Goal: Task Accomplishment & Management: Use online tool/utility

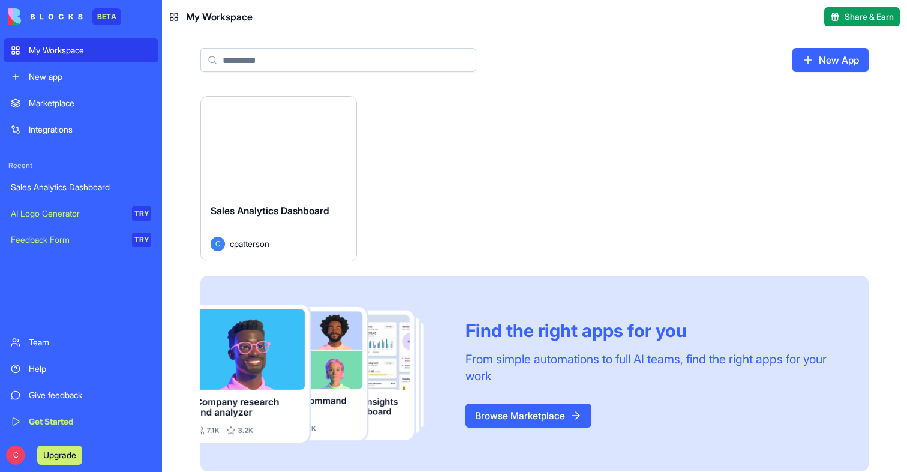
click at [305, 131] on div "Launch" at bounding box center [278, 145] width 155 height 97
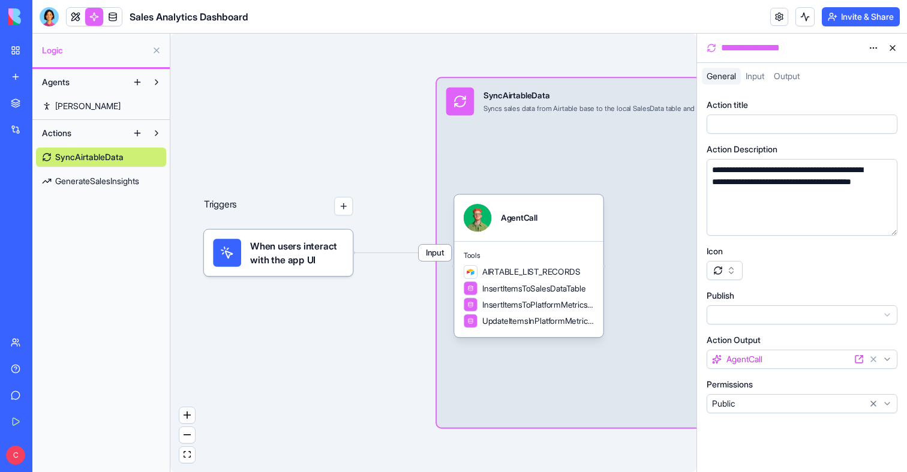
click at [437, 253] on span "Input" at bounding box center [435, 253] width 32 height 16
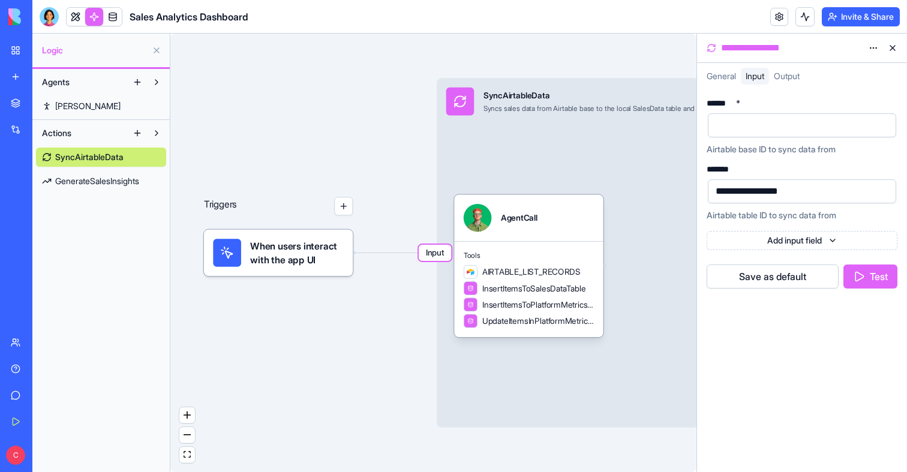
click at [861, 280] on button "Test" at bounding box center [871, 277] width 54 height 24
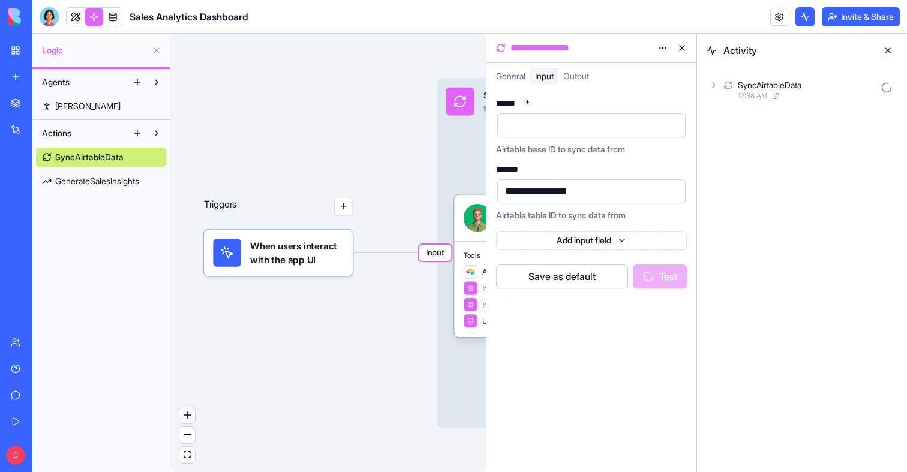
click at [572, 128] on div at bounding box center [582, 125] width 160 height 18
click at [638, 158] on div "**********" at bounding box center [591, 160] width 191 height 122
click at [751, 99] on span "12:38 AM" at bounding box center [752, 96] width 29 height 10
click at [768, 144] on span "12:38 AM" at bounding box center [772, 149] width 29 height 10
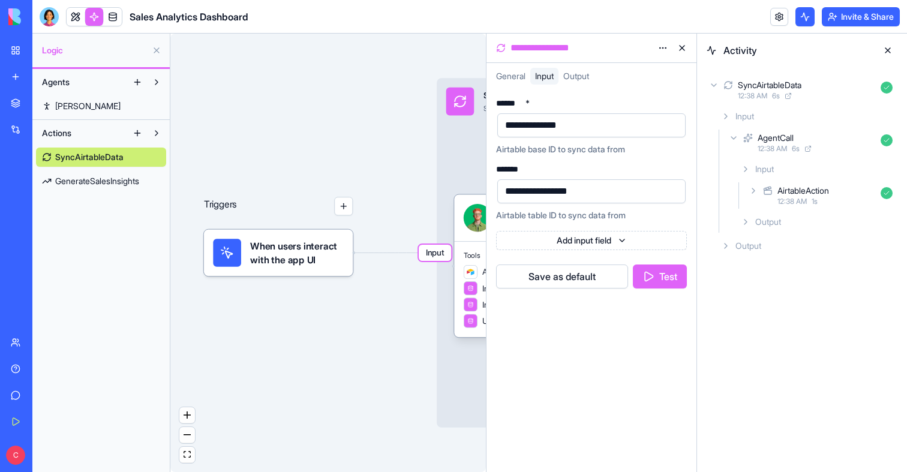
click at [785, 196] on div "AirtableAction" at bounding box center [804, 191] width 52 height 12
click at [774, 271] on span "Output" at bounding box center [768, 270] width 26 height 12
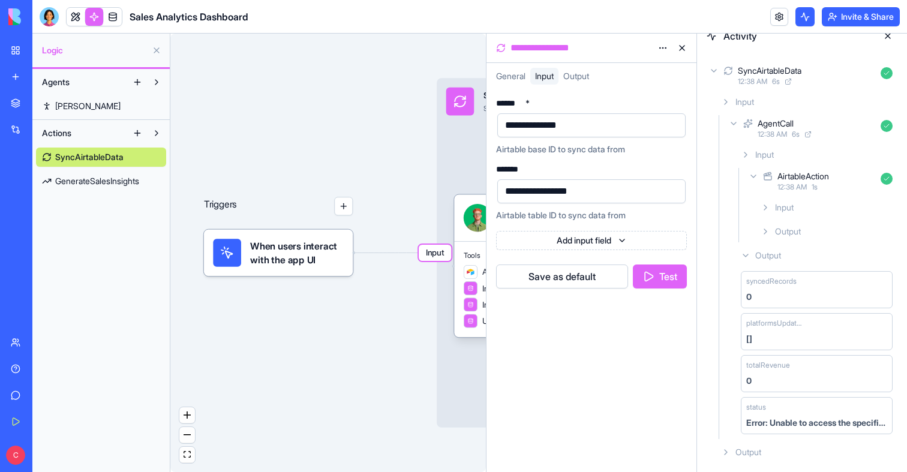
scroll to position [15, 0]
drag, startPoint x: 664, startPoint y: 276, endPoint x: 676, endPoint y: 302, distance: 28.5
click at [676, 302] on div "**********" at bounding box center [592, 280] width 210 height 383
click at [667, 266] on button "Test" at bounding box center [660, 277] width 54 height 24
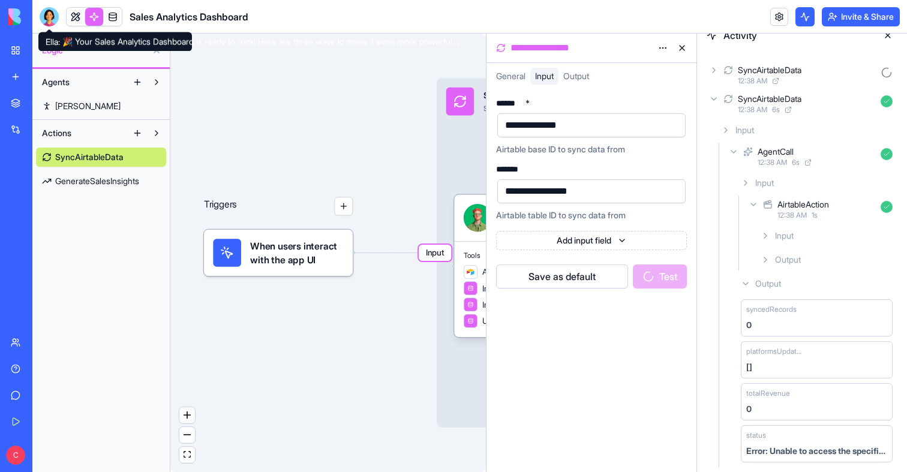
click at [49, 10] on div at bounding box center [49, 16] width 19 height 19
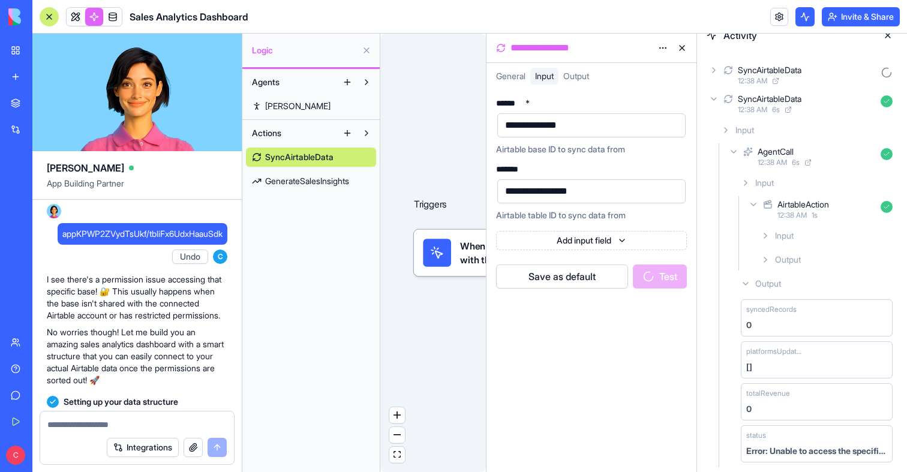
scroll to position [632, 0]
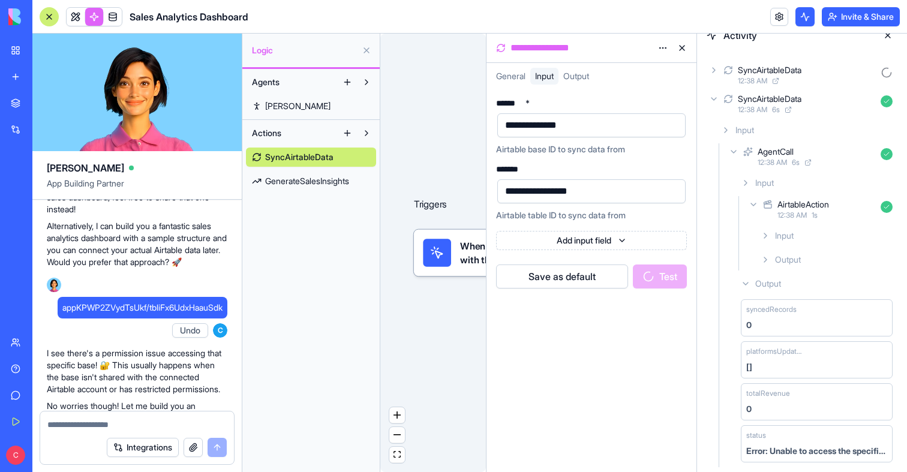
click at [51, 13] on div at bounding box center [49, 16] width 19 height 19
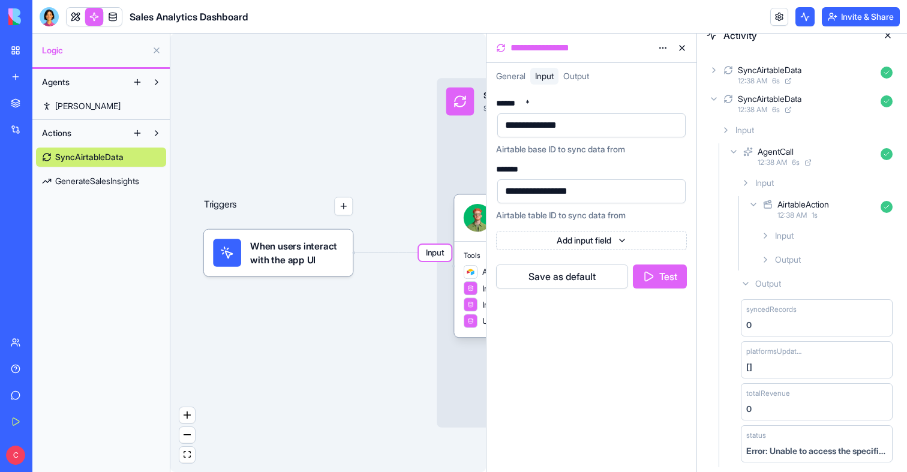
click at [95, 14] on link at bounding box center [94, 17] width 18 height 18
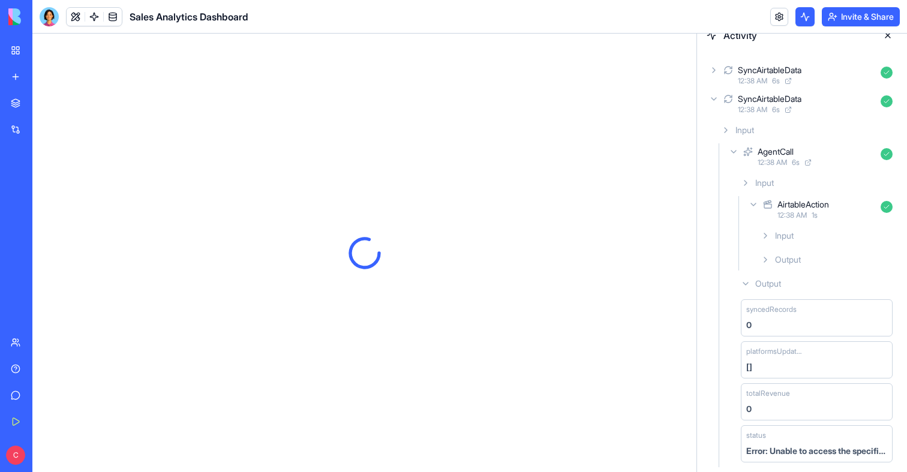
click at [767, 82] on span "12:38 AM" at bounding box center [752, 81] width 29 height 10
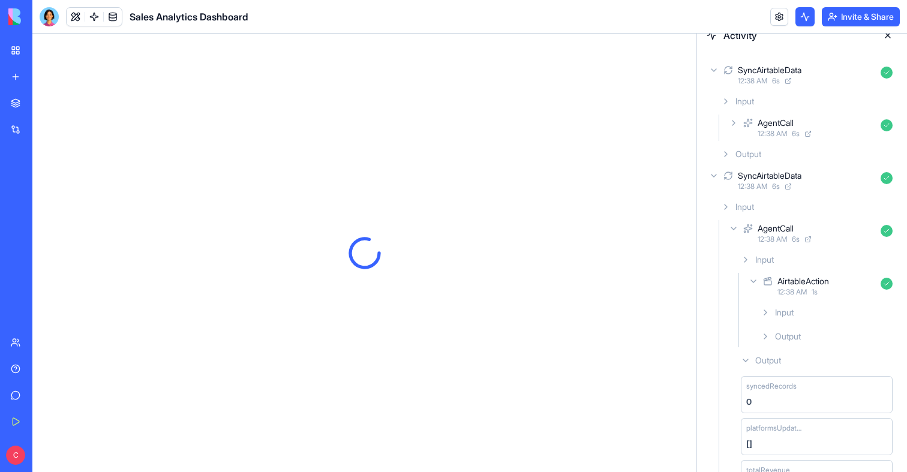
click at [783, 113] on div "Input AgentCall 12:38 AM 6 s Output" at bounding box center [806, 128] width 181 height 74
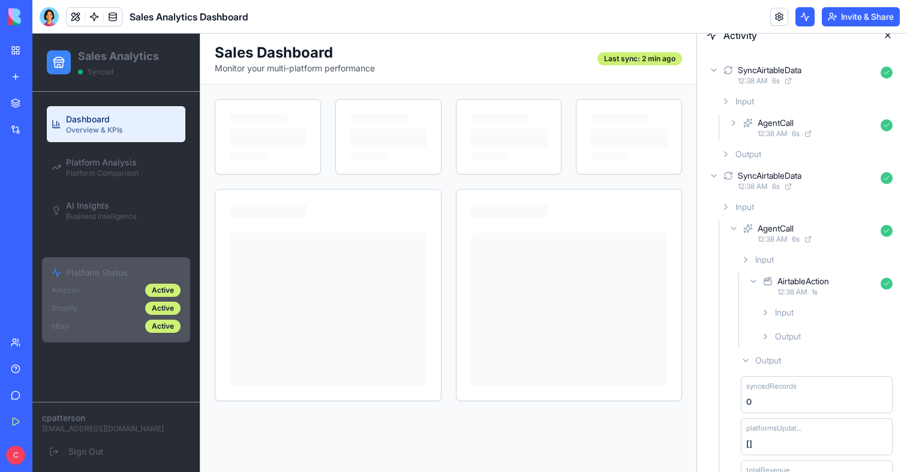
click at [783, 115] on div "AgentCall 12:38 AM 6 s" at bounding box center [812, 128] width 171 height 26
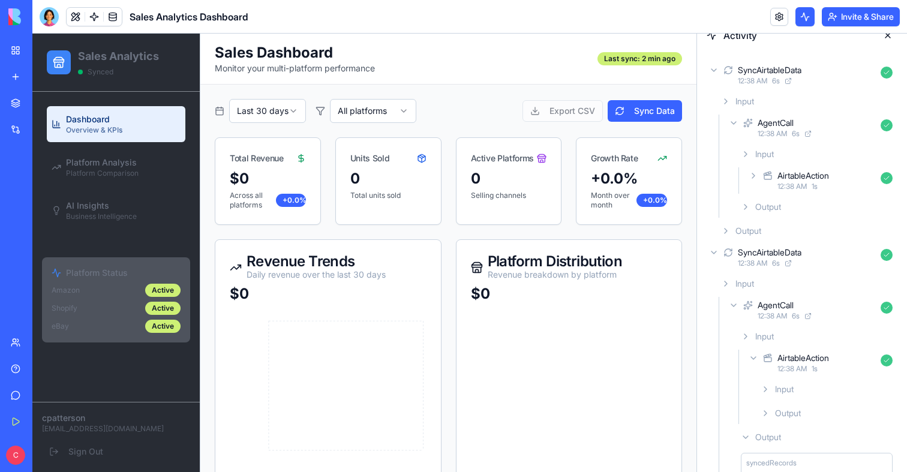
click at [800, 205] on div "Output" at bounding box center [816, 207] width 161 height 22
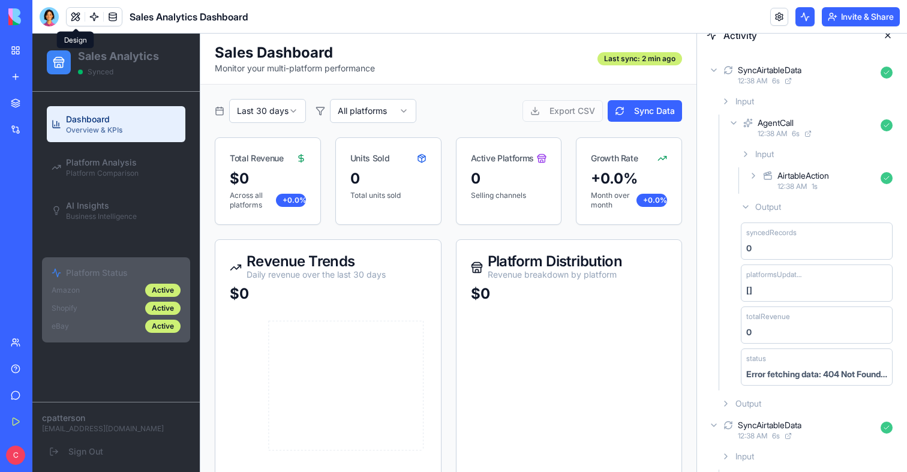
click at [47, 2] on header "Sales Analytics Dashboard Invite & Share" at bounding box center [469, 17] width 875 height 34
click at [47, 23] on div at bounding box center [49, 16] width 19 height 19
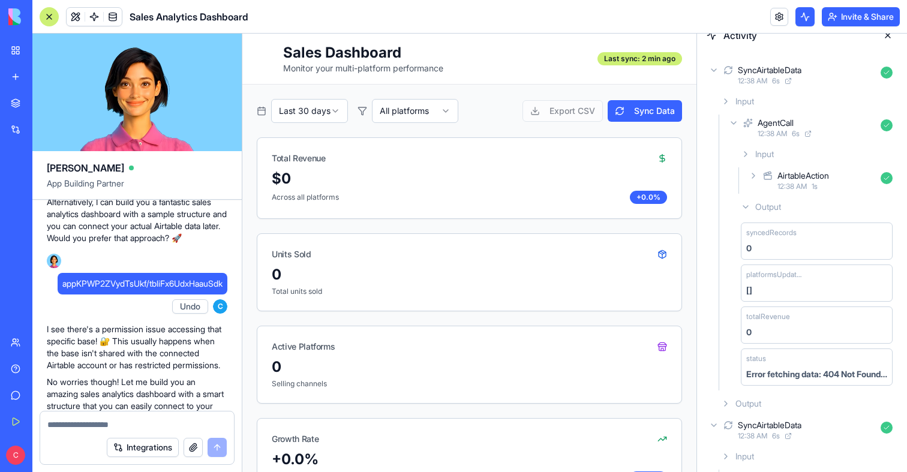
scroll to position [611, 0]
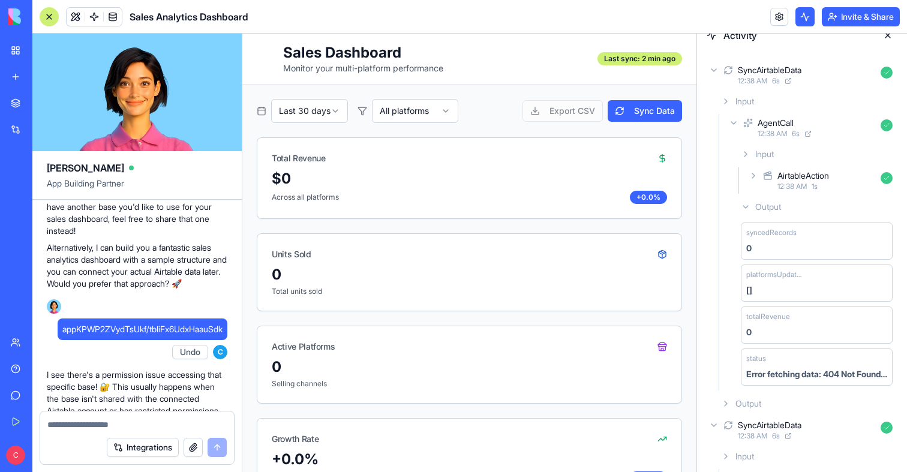
click at [117, 335] on span "appKPWP2ZVydTsUkf/tbliFx6UdxHaauSdk" at bounding box center [142, 329] width 160 height 12
copy span "appKPWP2ZVydTsUkf"
click at [97, 17] on link at bounding box center [94, 17] width 18 height 18
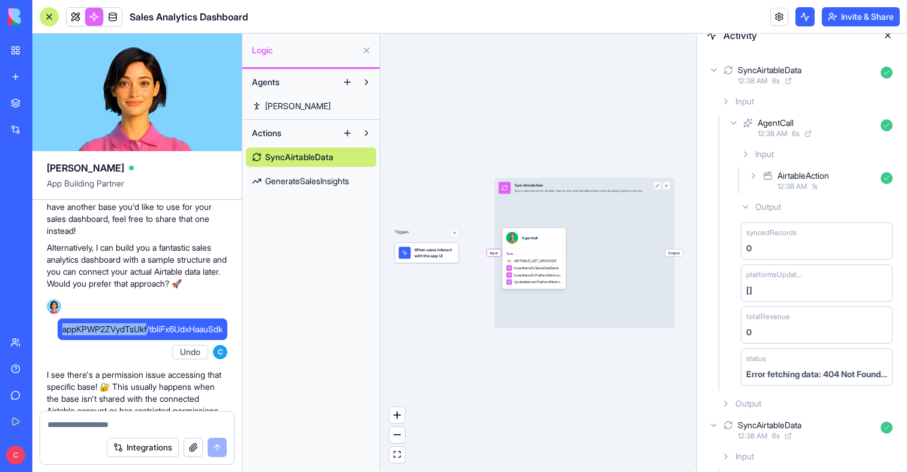
click at [498, 256] on span "Input" at bounding box center [494, 253] width 14 height 7
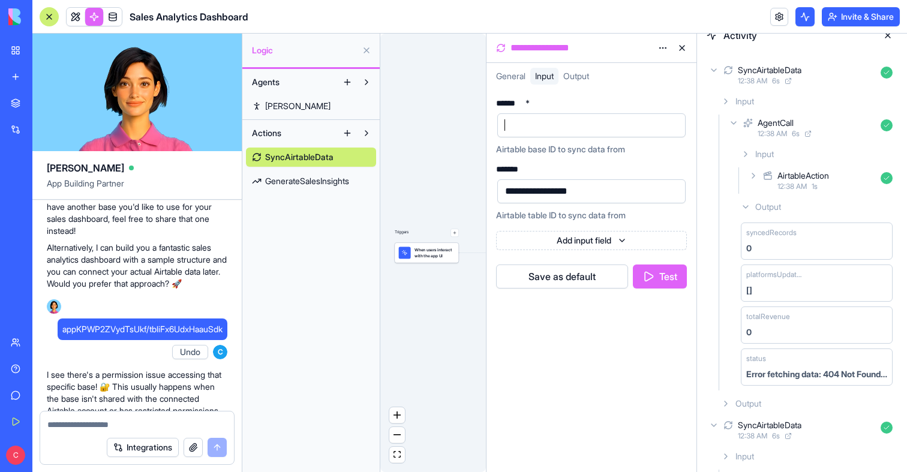
click at [582, 132] on div at bounding box center [582, 125] width 160 height 18
click at [656, 281] on button "Test" at bounding box center [660, 277] width 54 height 24
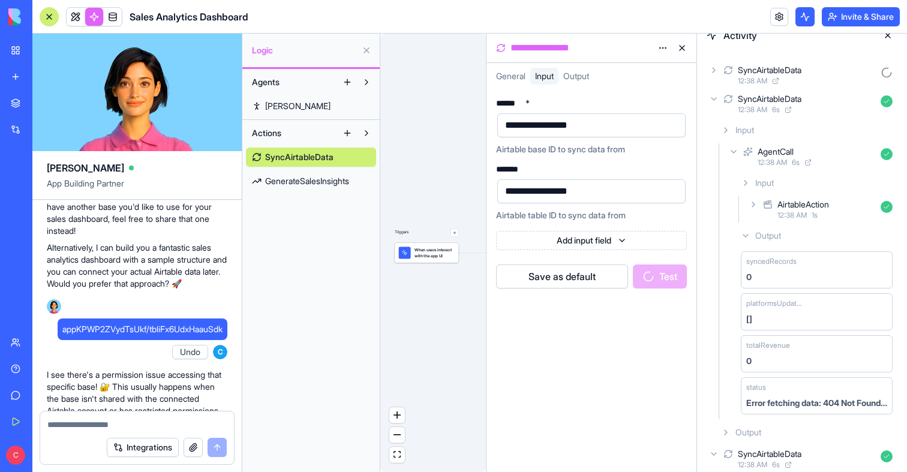
click at [797, 82] on div "12:38 AM" at bounding box center [807, 81] width 138 height 10
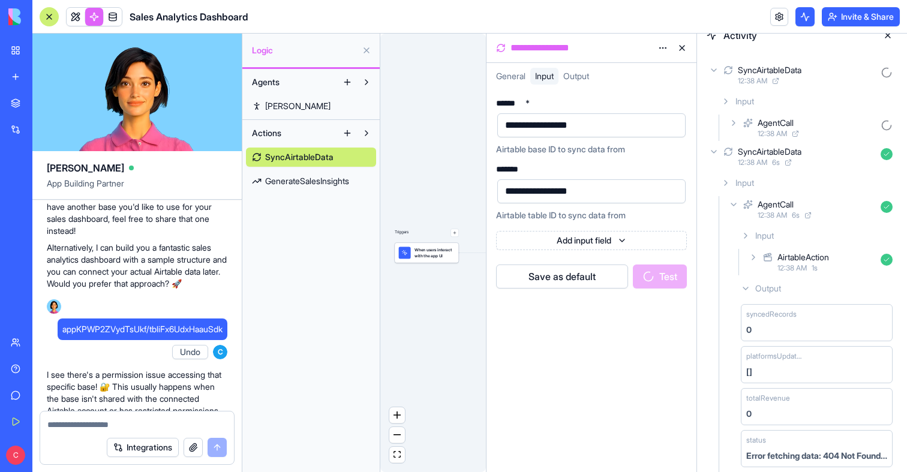
click at [805, 120] on div "AgentCall" at bounding box center [817, 123] width 118 height 12
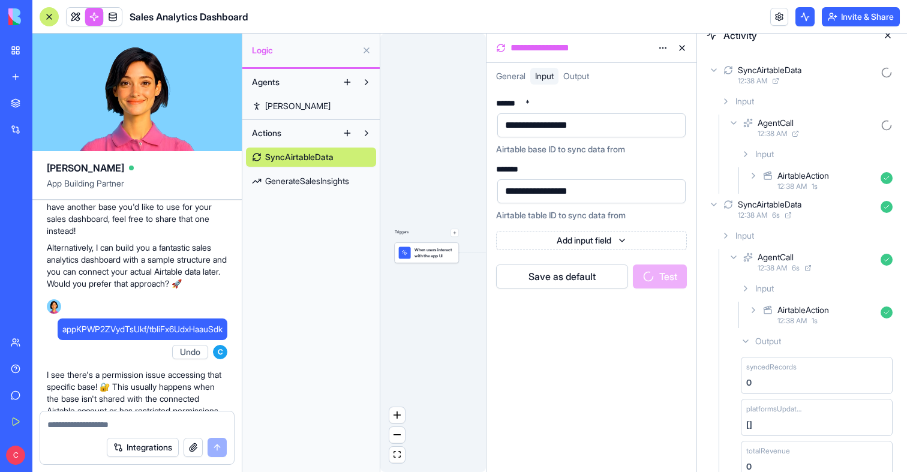
click at [820, 170] on div "AirtableAction" at bounding box center [804, 176] width 52 height 12
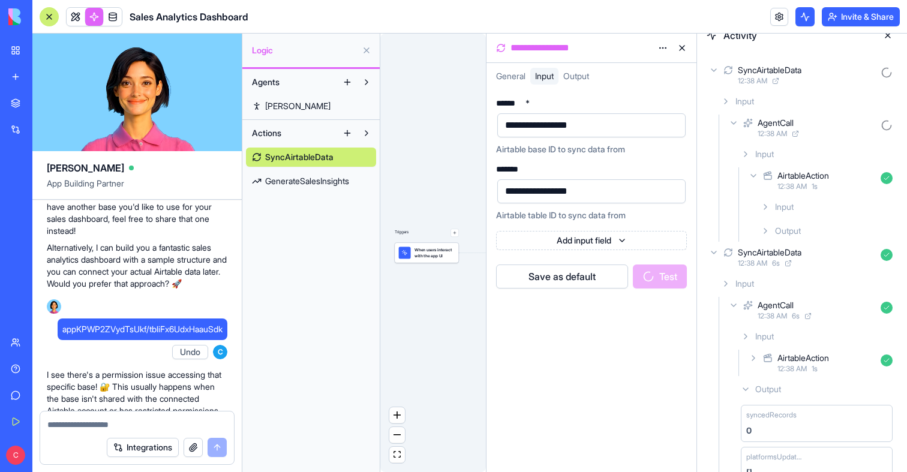
click at [834, 227] on div "Output" at bounding box center [827, 231] width 142 height 22
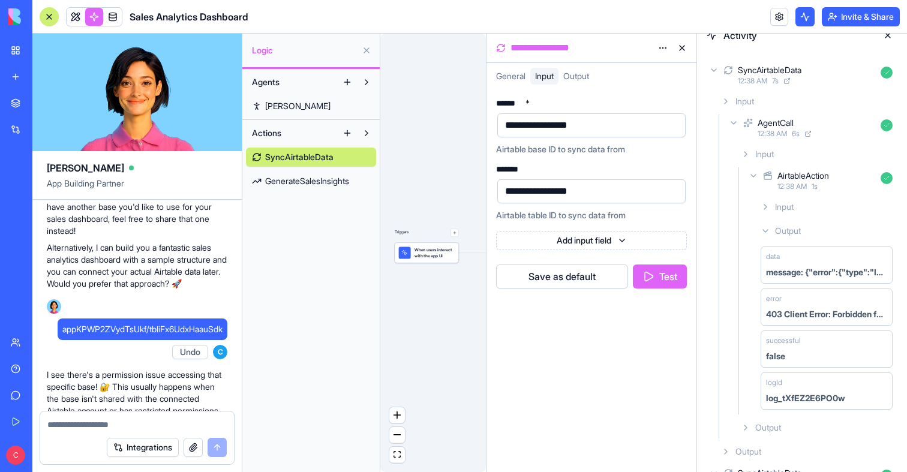
click at [334, 175] on span "GenerateSalesInsights" at bounding box center [307, 181] width 84 height 12
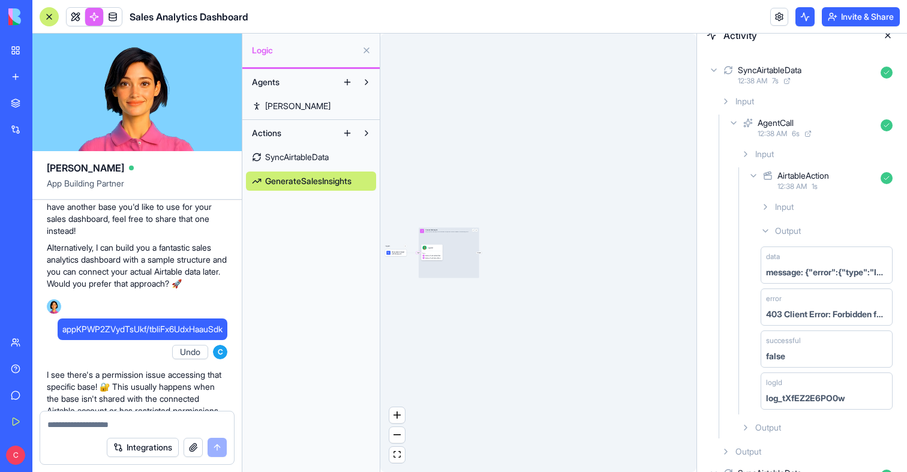
click at [324, 153] on span "SyncAirtableData" at bounding box center [297, 157] width 64 height 12
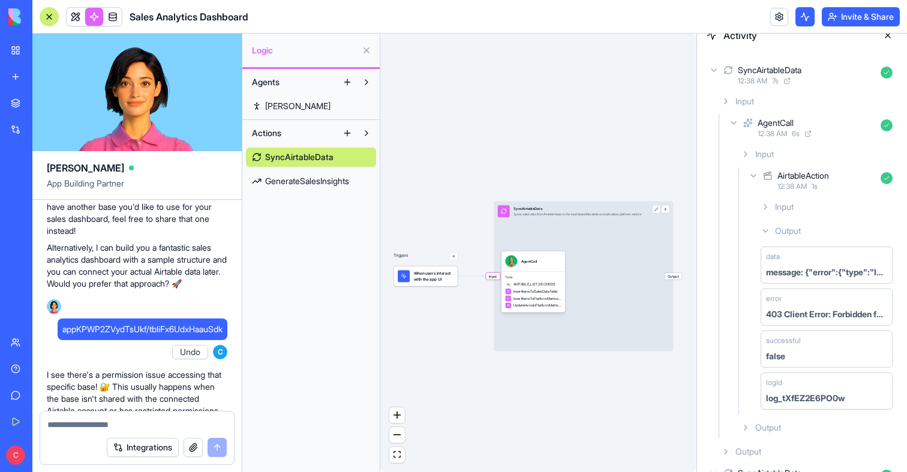
click at [887, 35] on button at bounding box center [887, 35] width 19 height 19
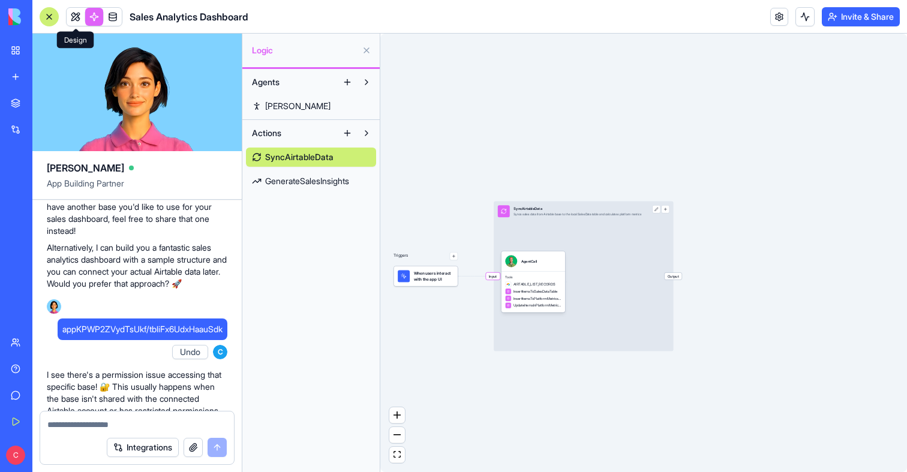
click at [82, 16] on link at bounding box center [76, 17] width 18 height 18
click at [82, 16] on button at bounding box center [76, 17] width 18 height 18
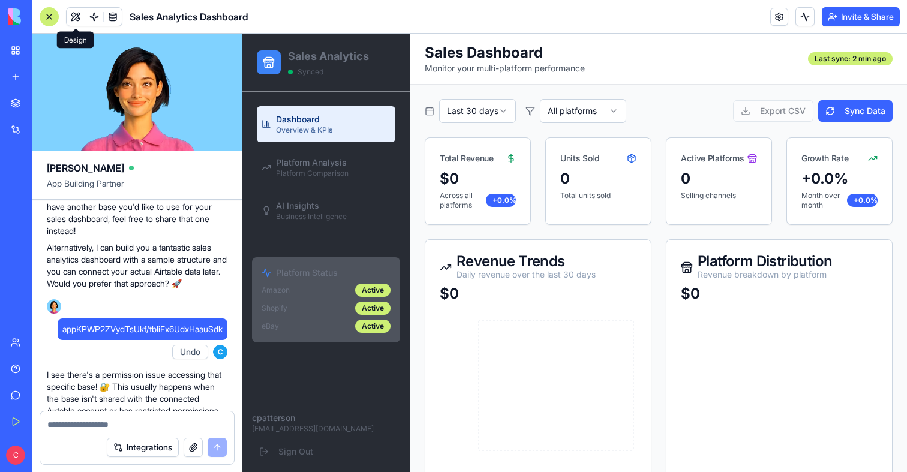
click at [122, 335] on span "appKPWP2ZVydTsUkf/tbliFx6UdxHaauSdk" at bounding box center [142, 329] width 160 height 12
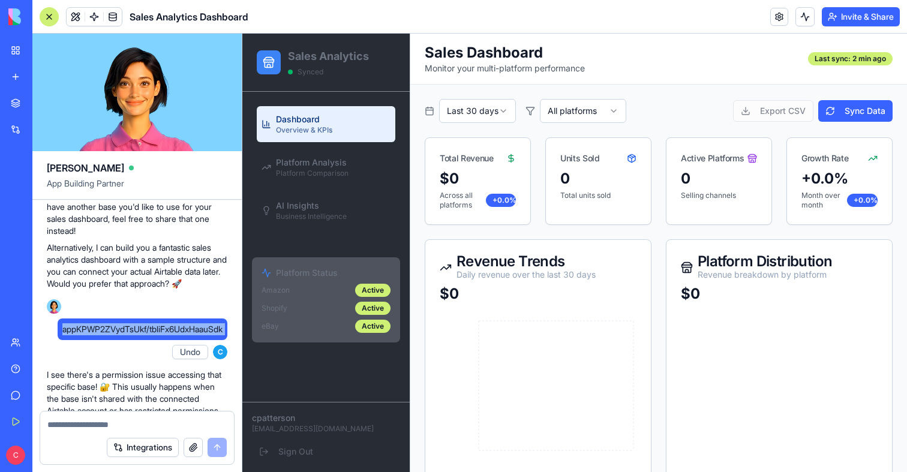
click at [122, 335] on span "appKPWP2ZVydTsUkf/tbliFx6UdxHaauSdk" at bounding box center [142, 329] width 160 height 12
copy span "appKPWP2ZVydTsUkf/tbliFx6UdxHaauSdk"
click at [128, 422] on textarea at bounding box center [136, 425] width 179 height 12
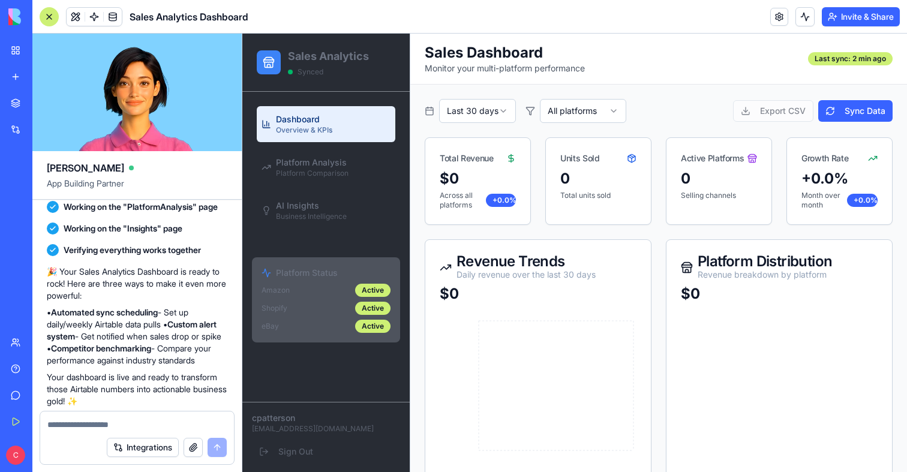
scroll to position [1085, 0]
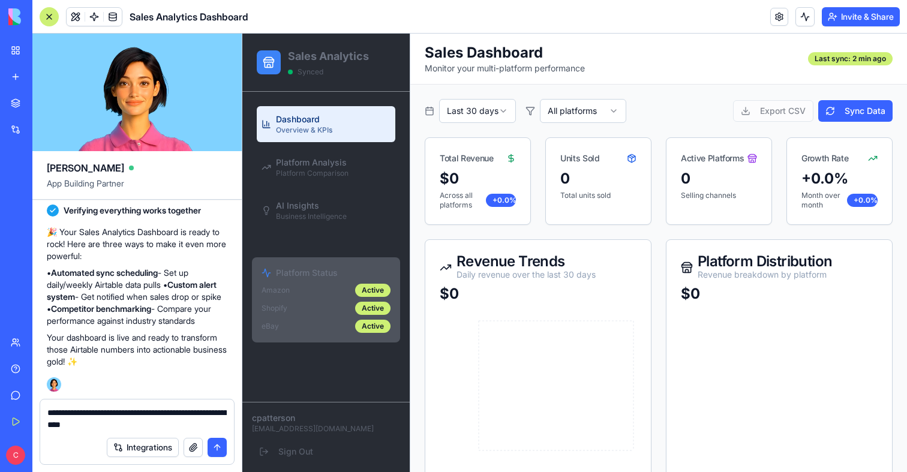
paste textarea "**********"
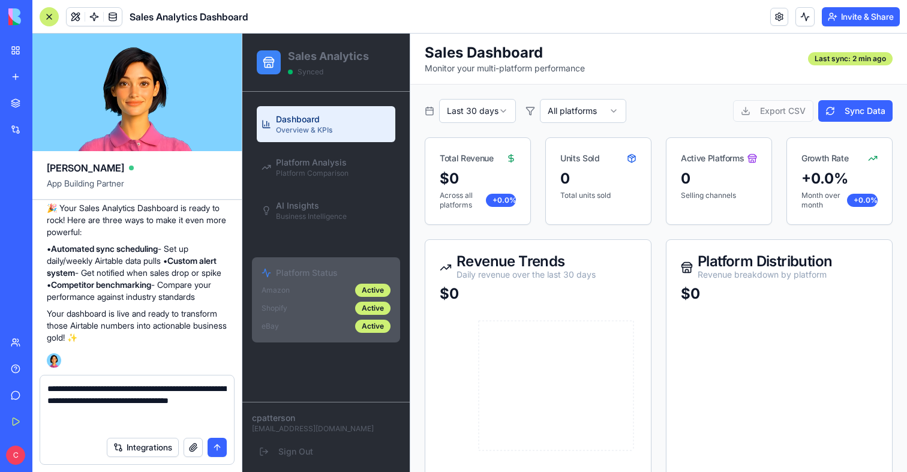
drag, startPoint x: 164, startPoint y: 390, endPoint x: 174, endPoint y: 397, distance: 11.6
click at [174, 397] on textarea "**********" at bounding box center [136, 407] width 179 height 48
click at [110, 389] on textarea "**********" at bounding box center [136, 407] width 179 height 48
click at [160, 388] on textarea "**********" at bounding box center [136, 407] width 179 height 48
type textarea "**********"
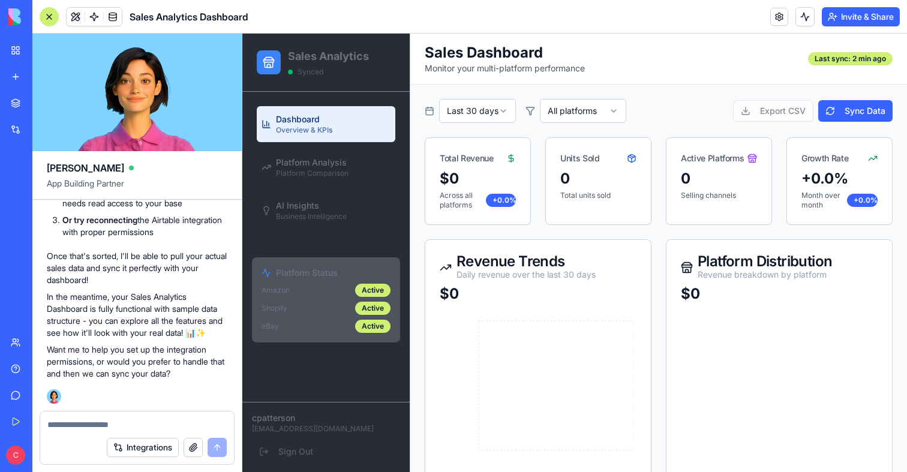
scroll to position [1546, 0]
